Goal: Task Accomplishment & Management: Complete application form

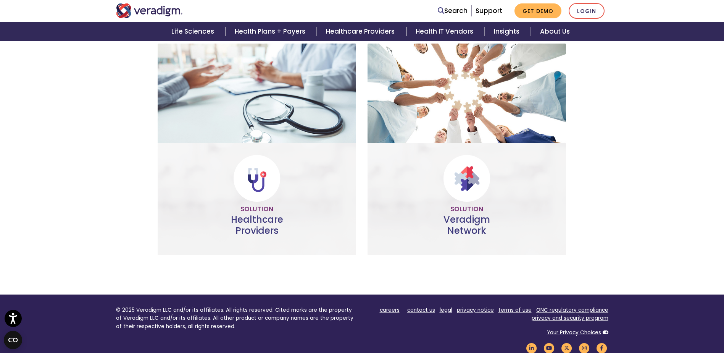
scroll to position [479, 0]
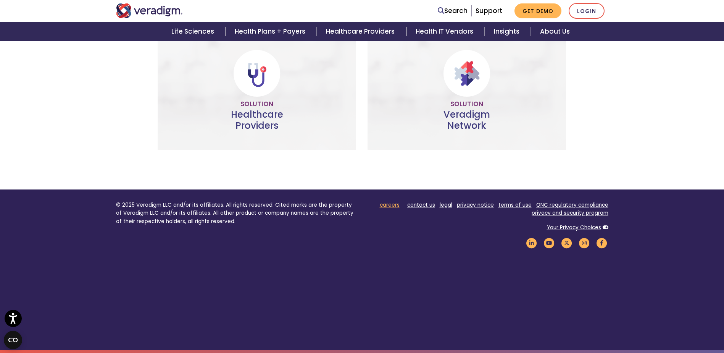
click at [391, 205] on link "careers" at bounding box center [390, 204] width 20 height 7
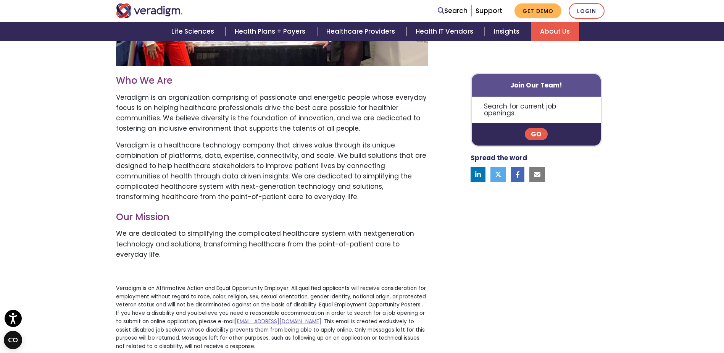
scroll to position [355, 0]
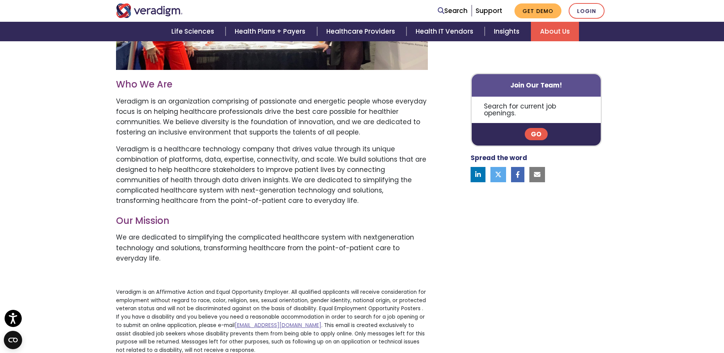
click at [537, 128] on link "Go" at bounding box center [536, 134] width 23 height 12
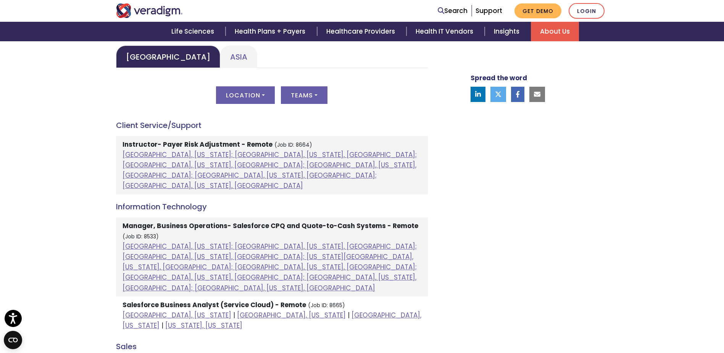
scroll to position [420, 0]
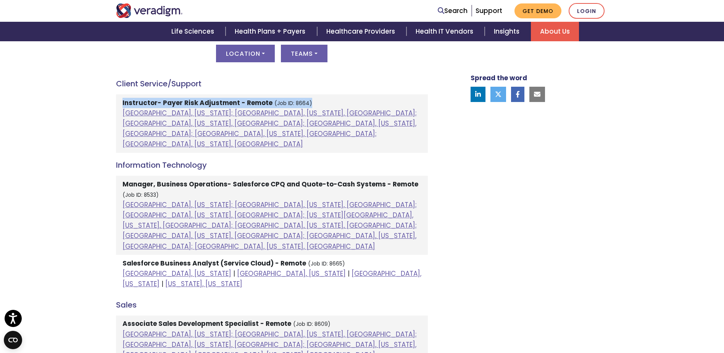
drag, startPoint x: 317, startPoint y: 103, endPoint x: 105, endPoint y: 102, distance: 212.3
click at [105, 102] on div "Welcome to Veradigm Transform healthcare and enable smarter care for millions o…" at bounding box center [362, 267] width 724 height 886
drag, startPoint x: 105, startPoint y: 102, endPoint x: 59, endPoint y: 137, distance: 58.0
click at [59, 137] on div "Welcome to Veradigm Transform healthcare and enable smarter care for millions o…" at bounding box center [362, 267] width 724 height 886
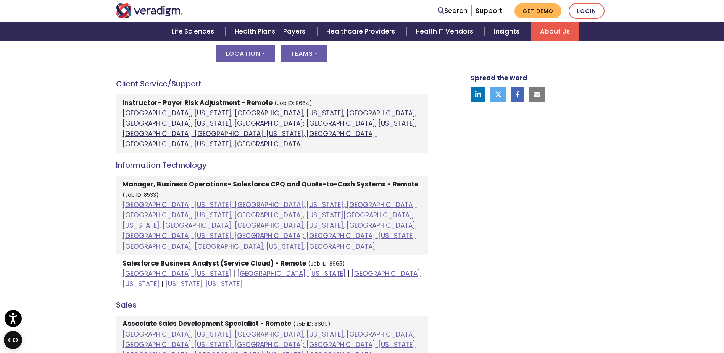
click at [136, 113] on link "Atlanta, Georgia; Chicago, Illinois, United States; Houston, Texas, United Stat…" at bounding box center [270, 128] width 294 height 40
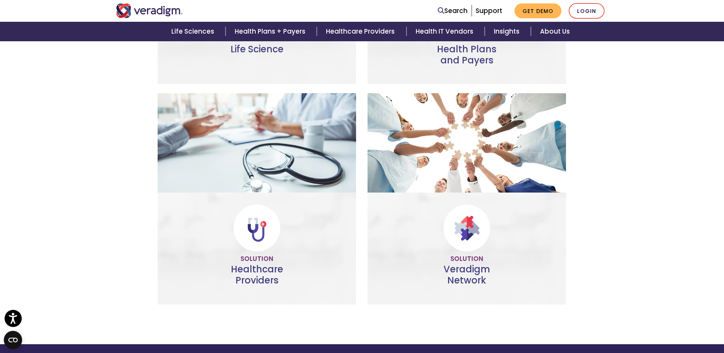
scroll to position [382, 0]
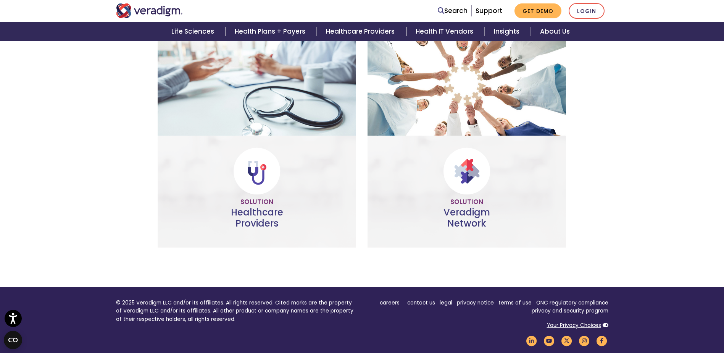
click at [386, 300] on link "careers" at bounding box center [390, 302] width 20 height 7
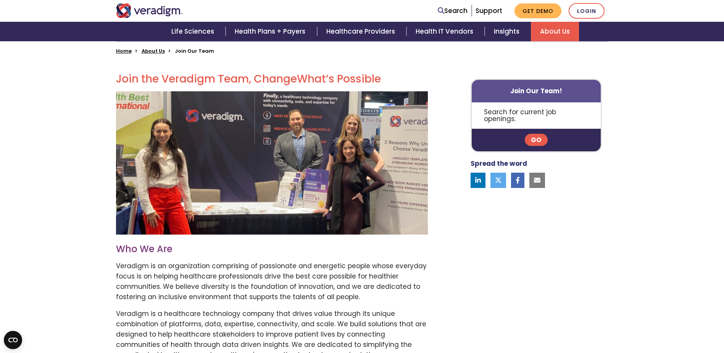
scroll to position [267, 0]
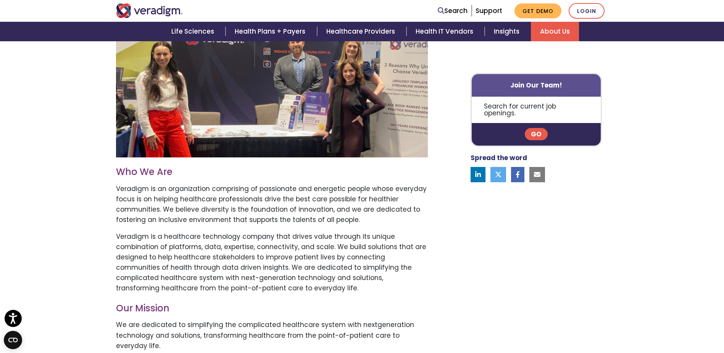
click at [533, 128] on link "Go" at bounding box center [536, 134] width 23 height 12
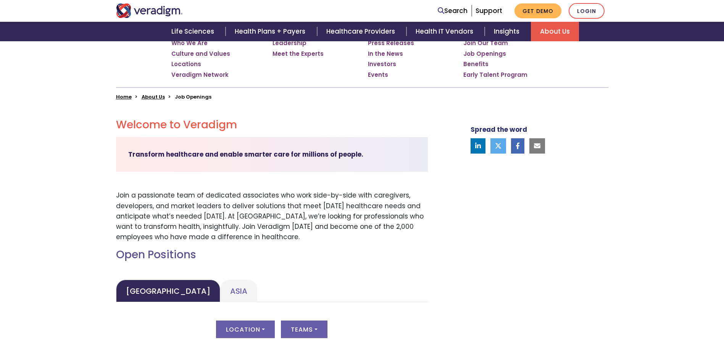
scroll to position [267, 0]
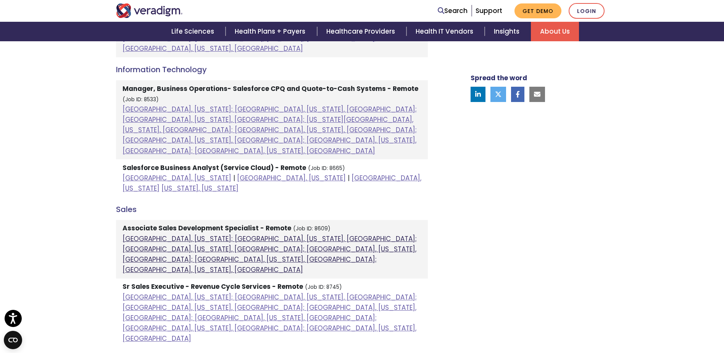
click at [153, 234] on link "[GEOGRAPHIC_DATA], [US_STATE]; [GEOGRAPHIC_DATA], [US_STATE], [GEOGRAPHIC_DATA]…" at bounding box center [270, 254] width 294 height 40
